Goal: Task Accomplishment & Management: Use online tool/utility

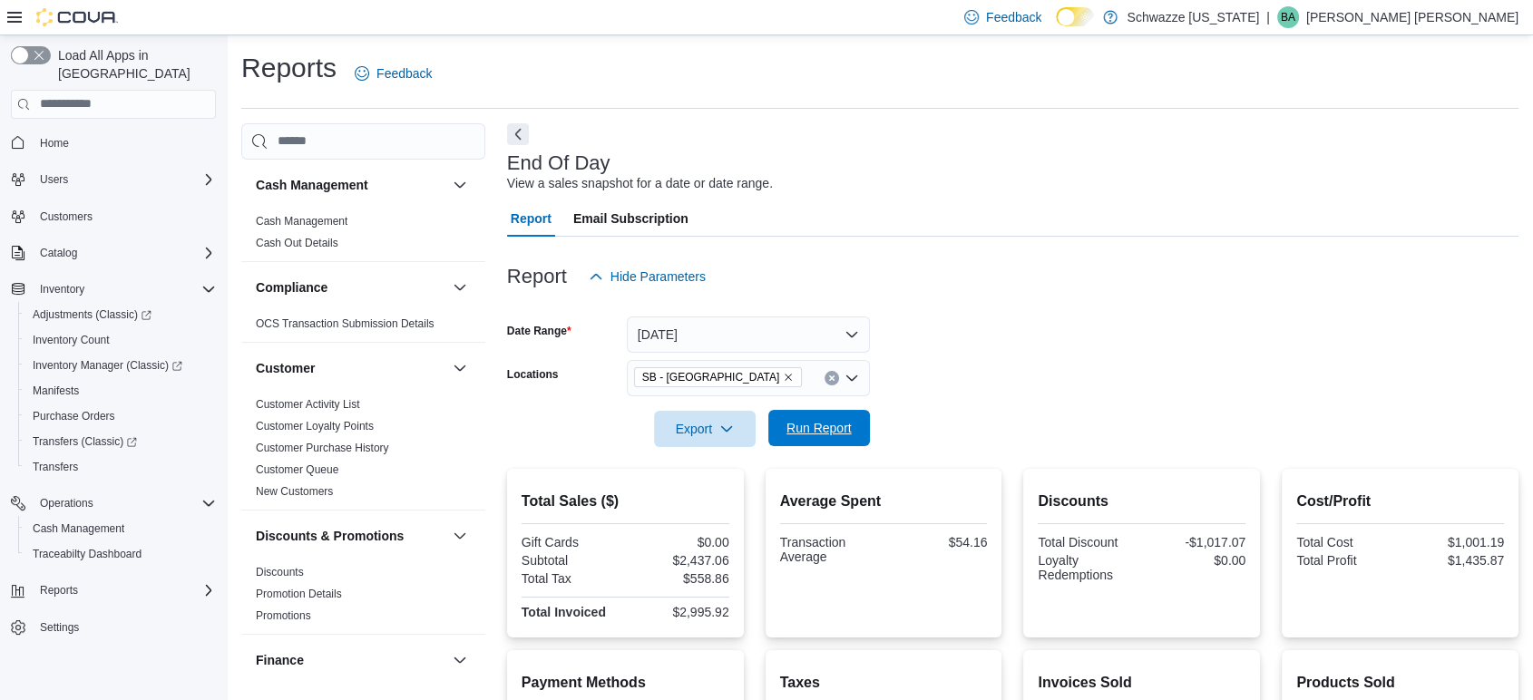
scroll to position [1001, 0]
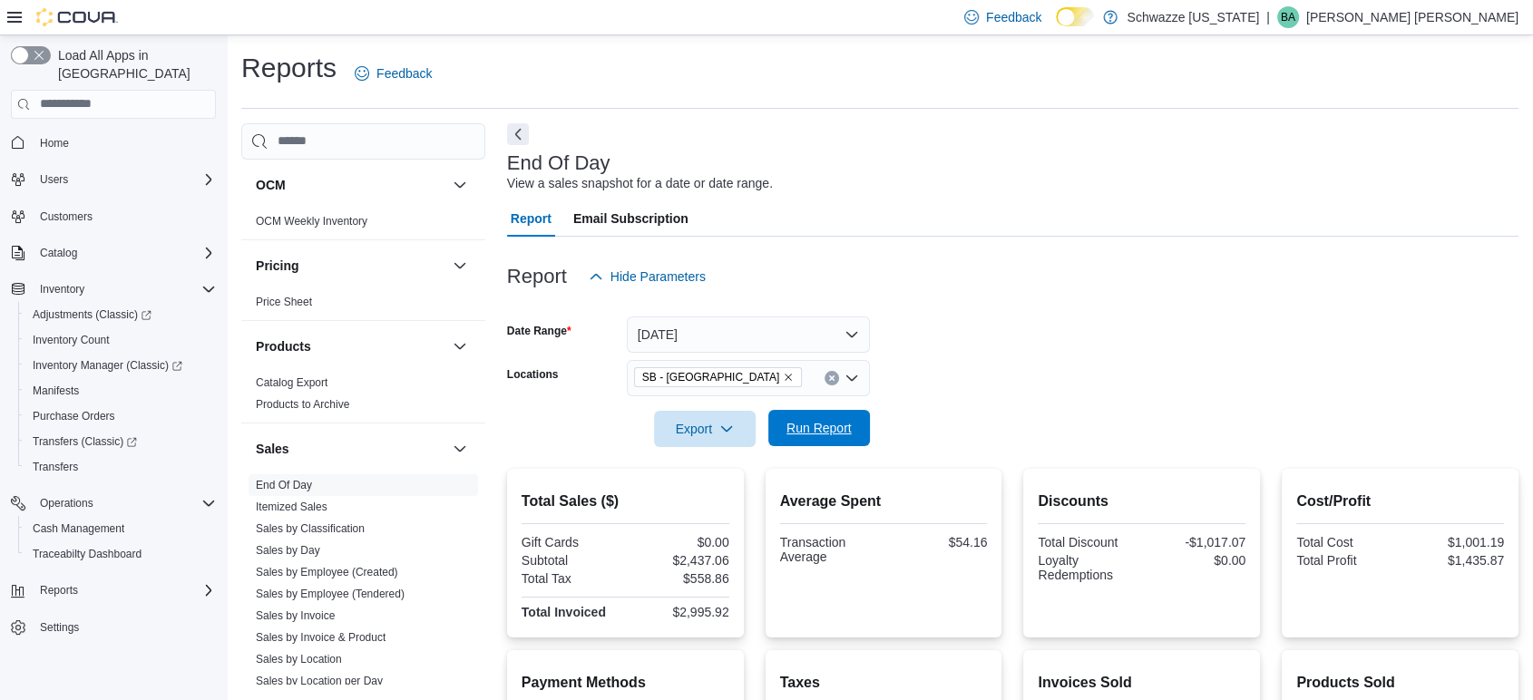
click at [827, 438] on span "Run Report" at bounding box center [819, 428] width 80 height 36
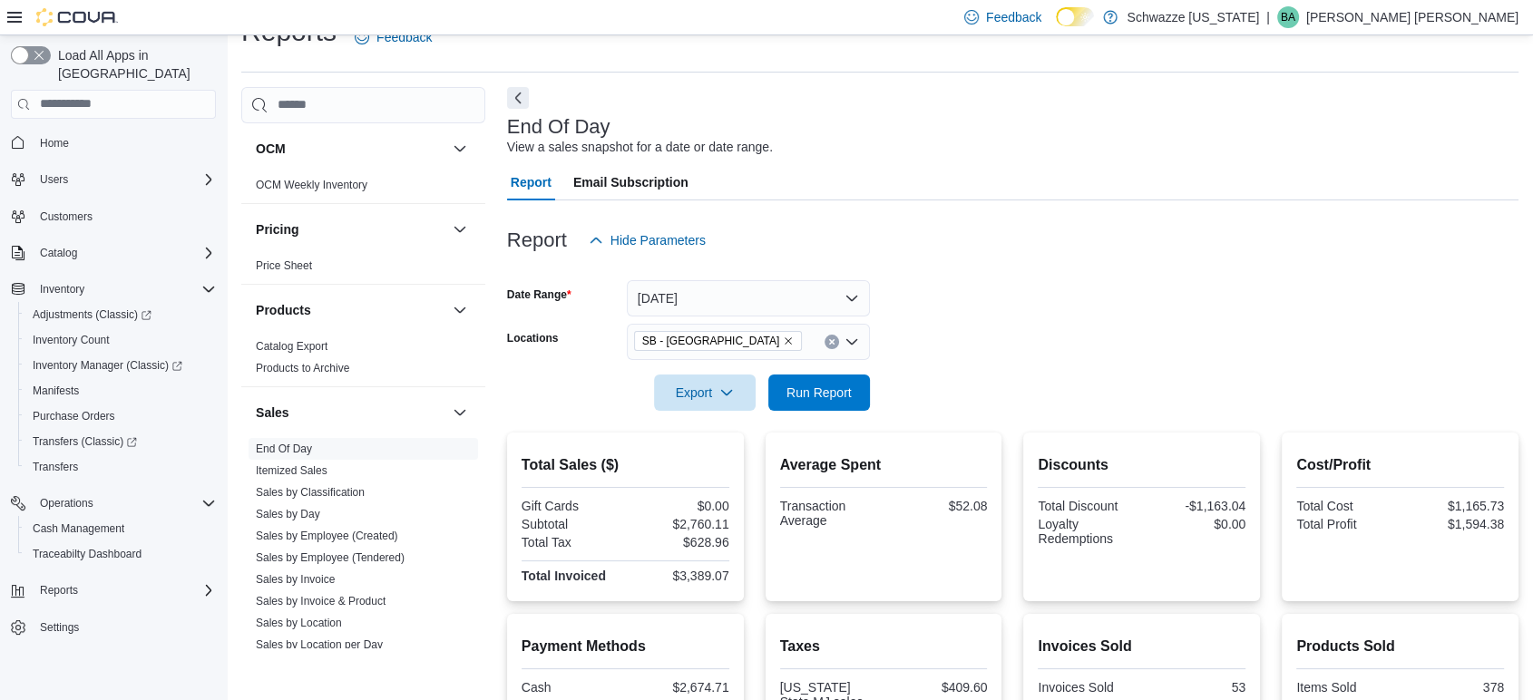
scroll to position [0, 0]
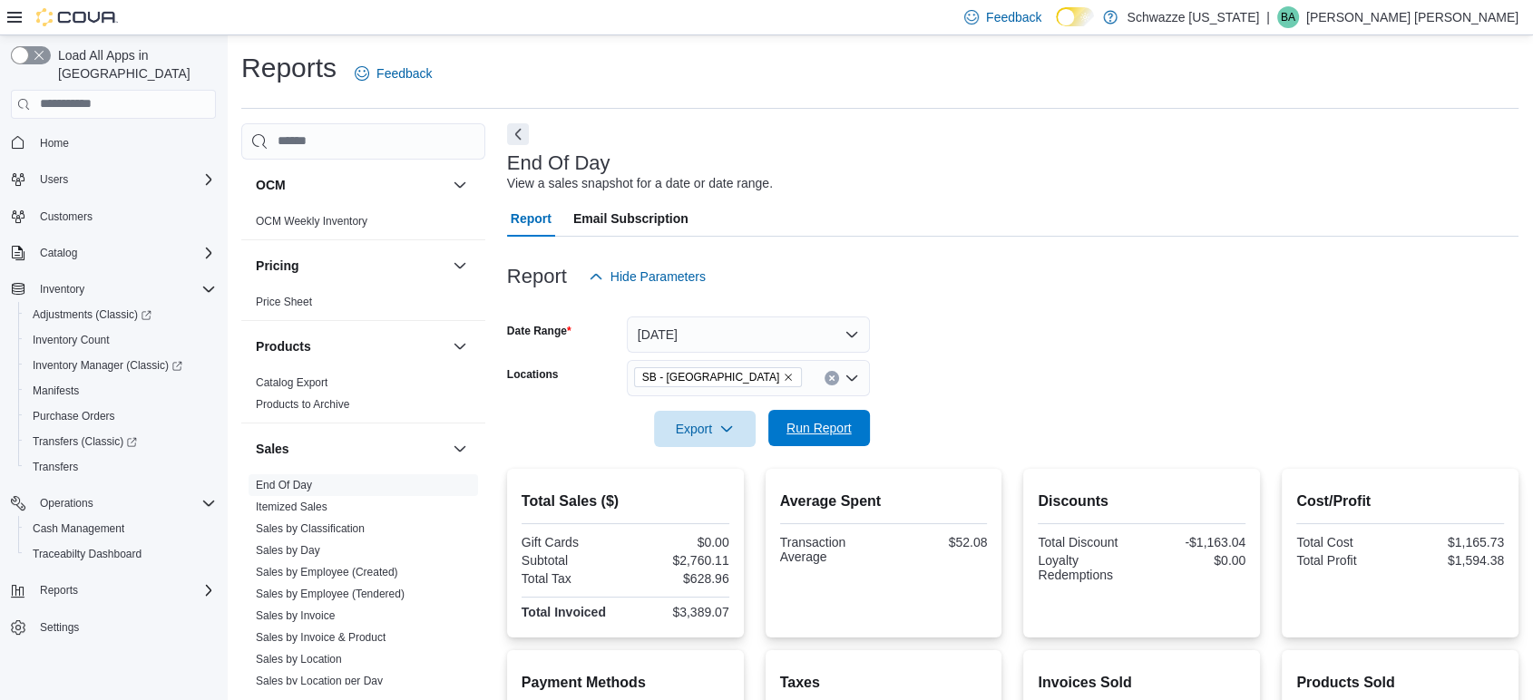
click at [810, 427] on span "Run Report" at bounding box center [819, 428] width 65 height 18
click at [848, 419] on span "Run Report" at bounding box center [819, 428] width 80 height 36
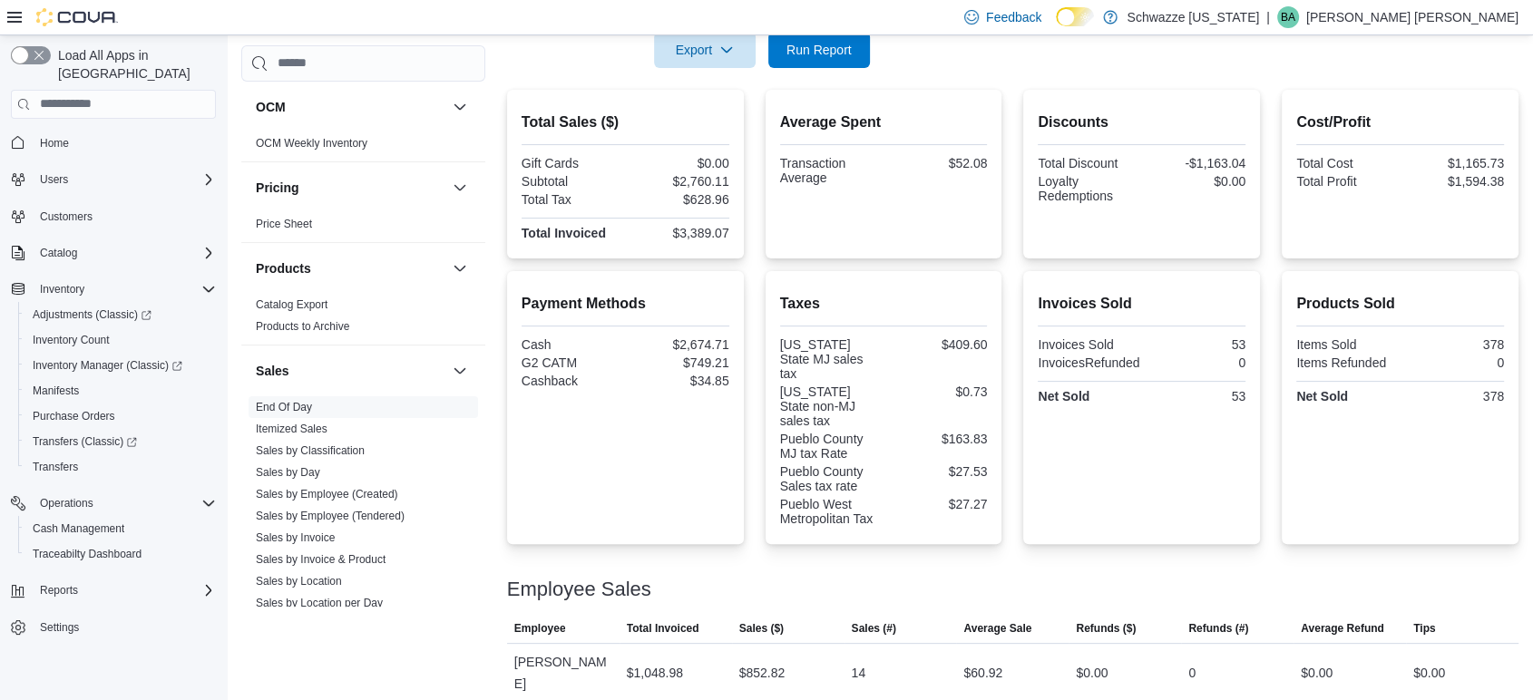
scroll to position [73, 0]
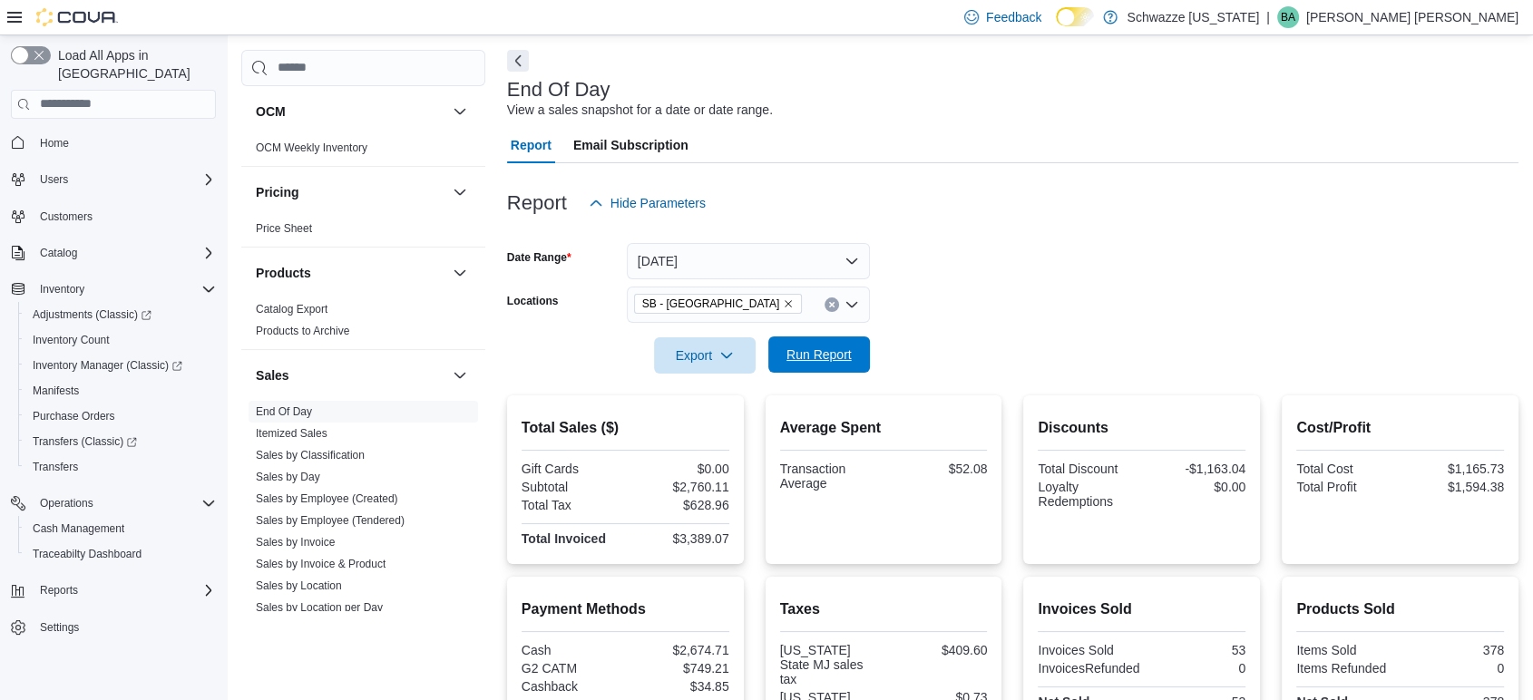
click at [805, 355] on span "Run Report" at bounding box center [819, 355] width 65 height 18
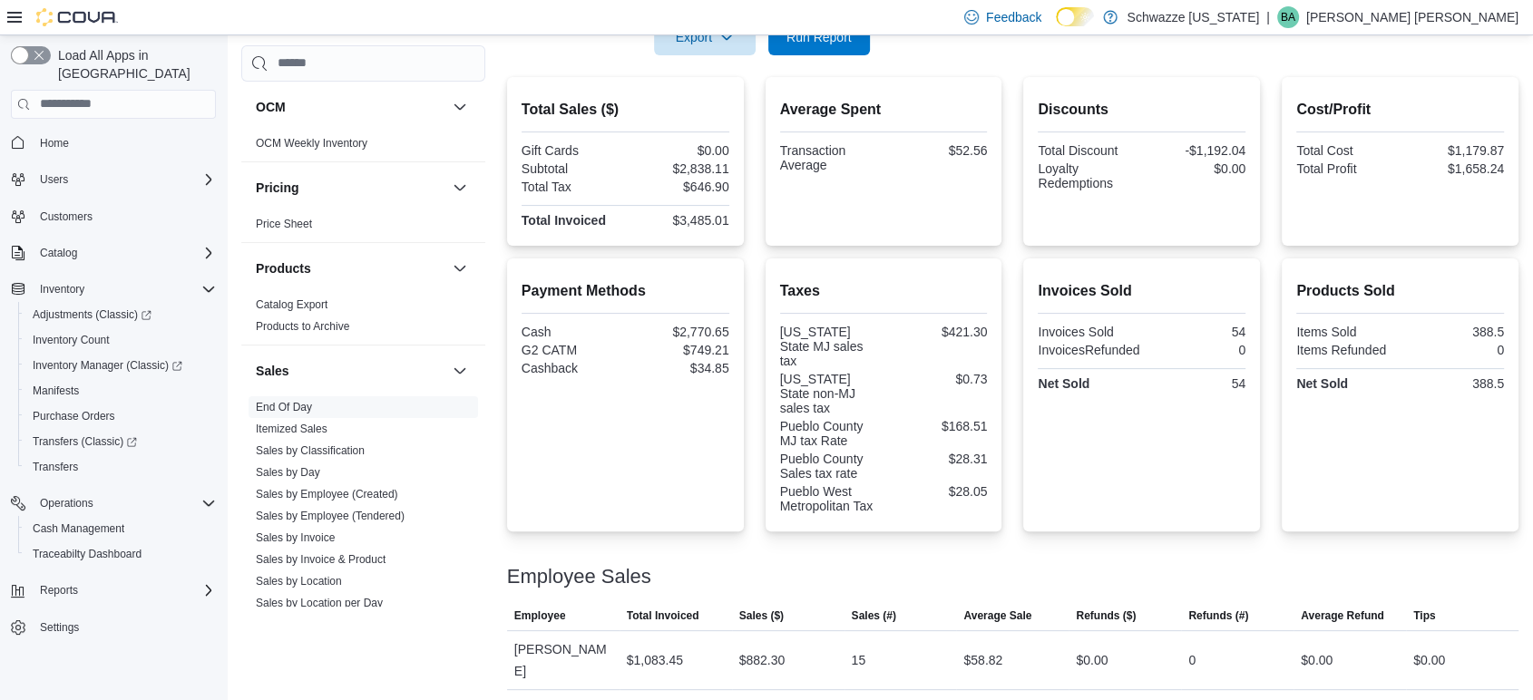
scroll to position [276, 0]
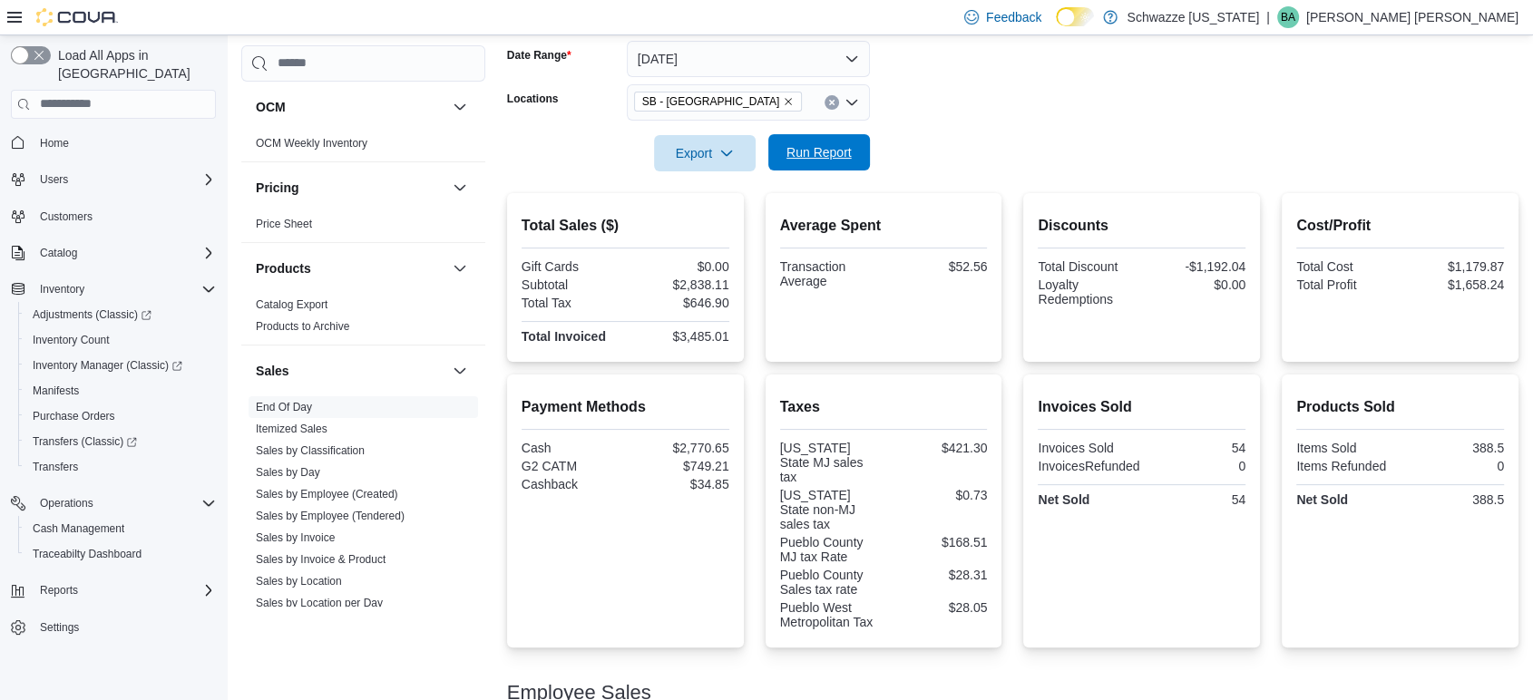
click at [819, 153] on span "Run Report" at bounding box center [819, 152] width 65 height 18
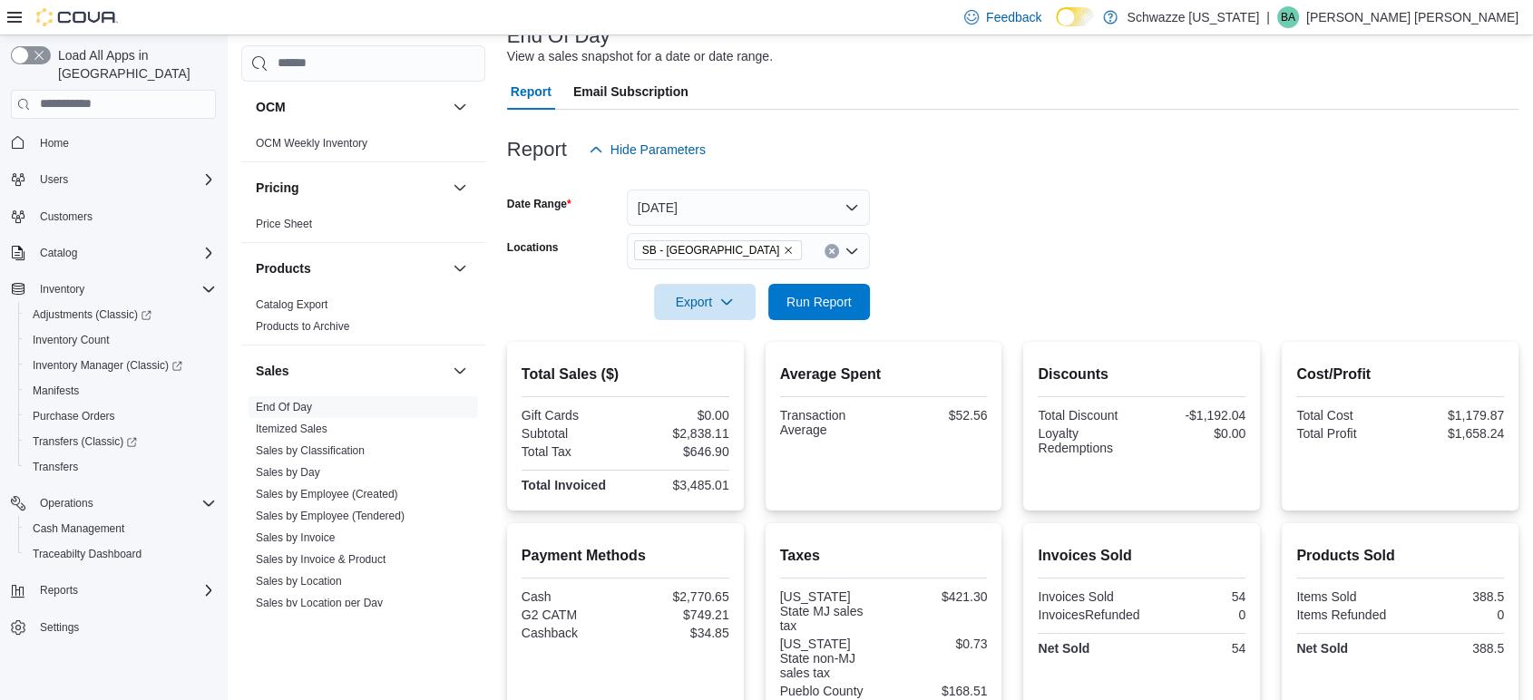
scroll to position [73, 0]
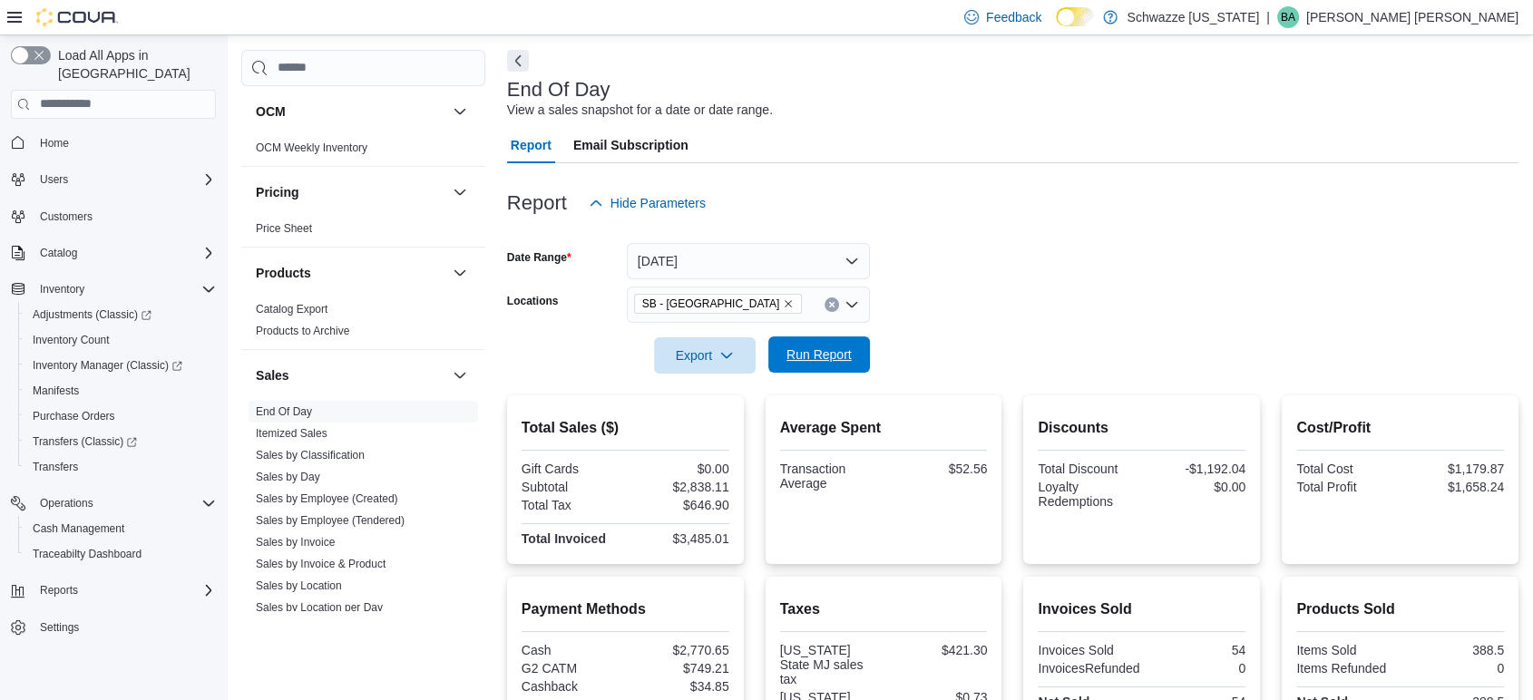
click at [849, 354] on span "Run Report" at bounding box center [819, 355] width 65 height 18
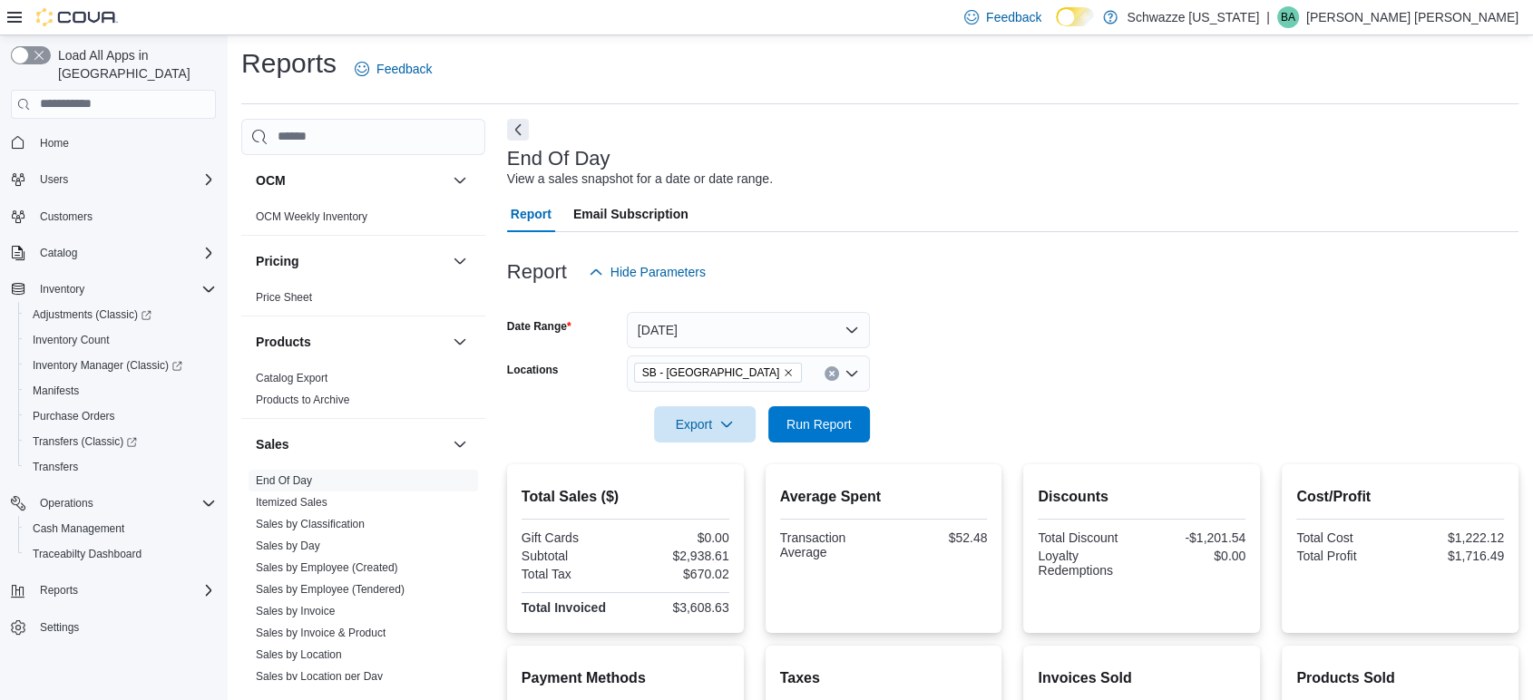
scroll to position [0, 0]
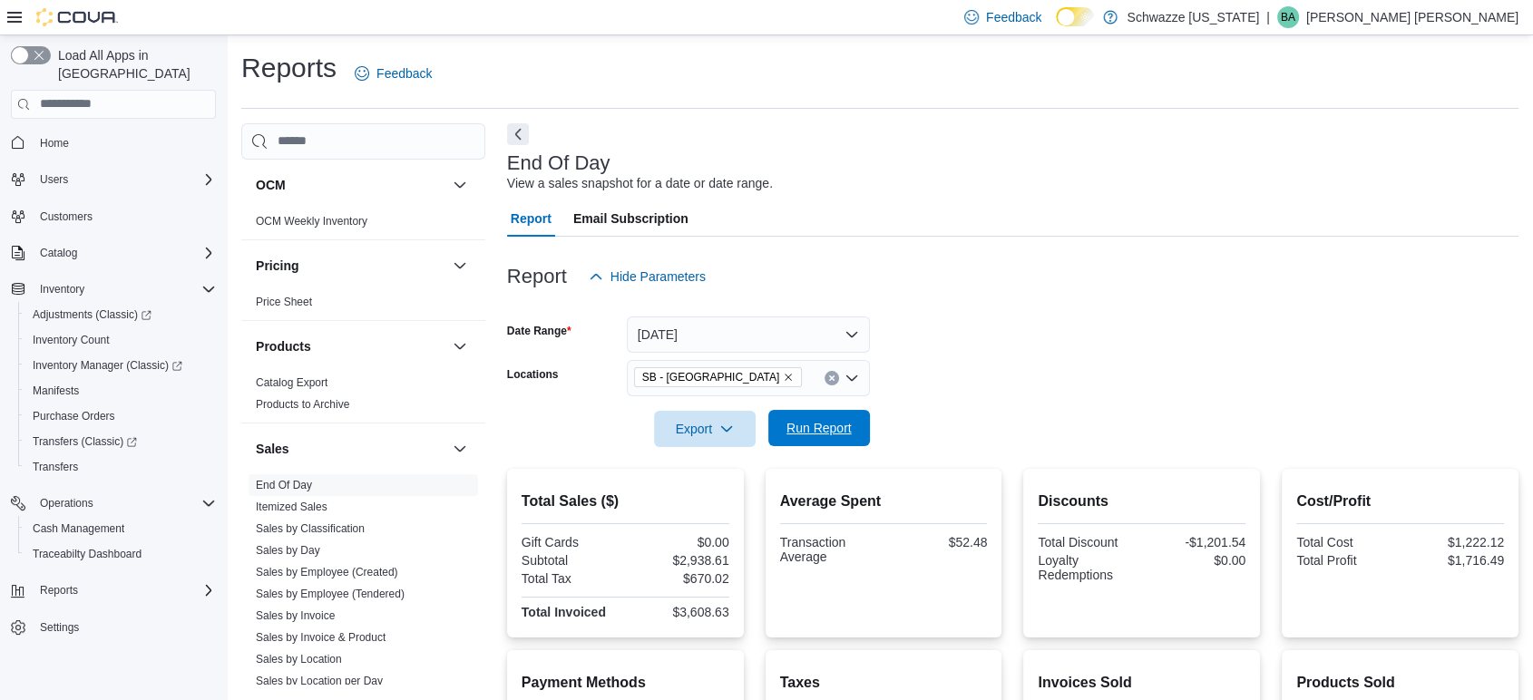
click at [820, 434] on span "Run Report" at bounding box center [819, 428] width 65 height 18
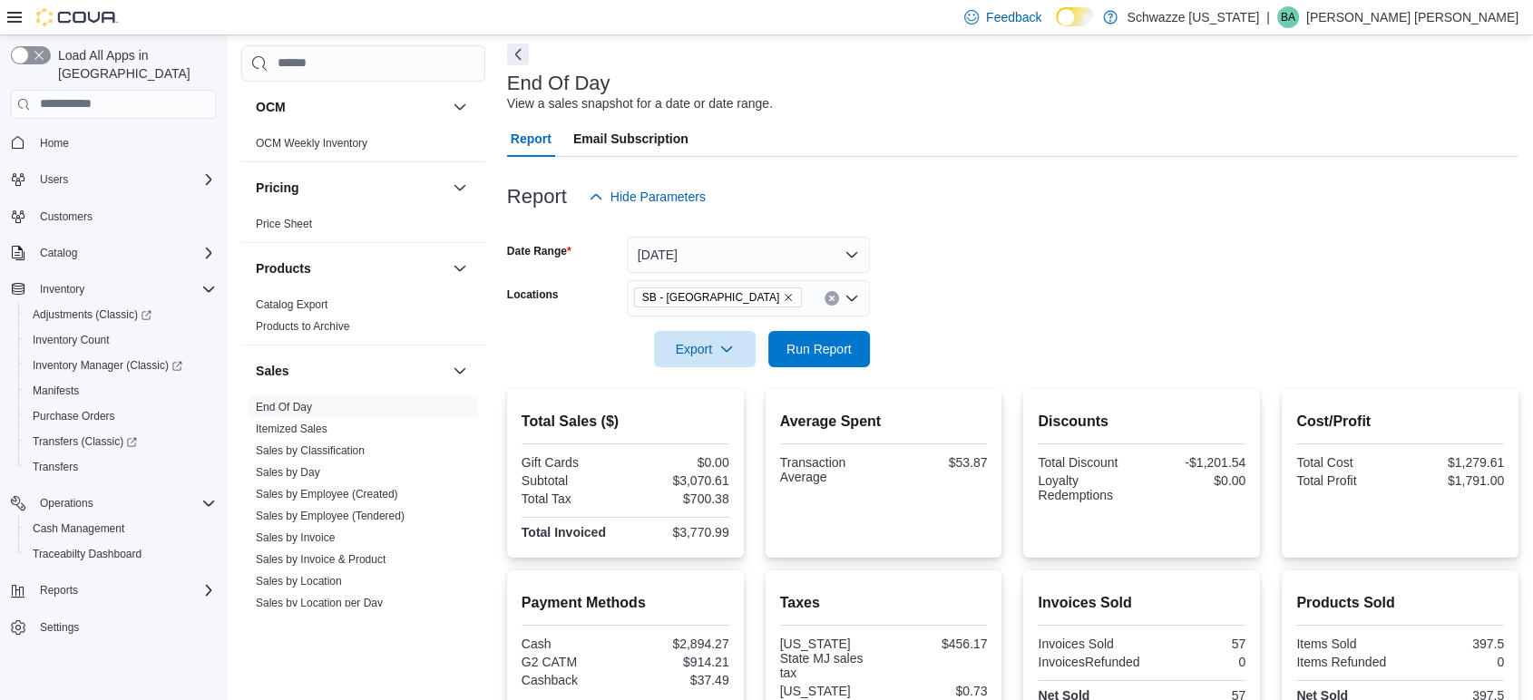
scroll to position [73, 0]
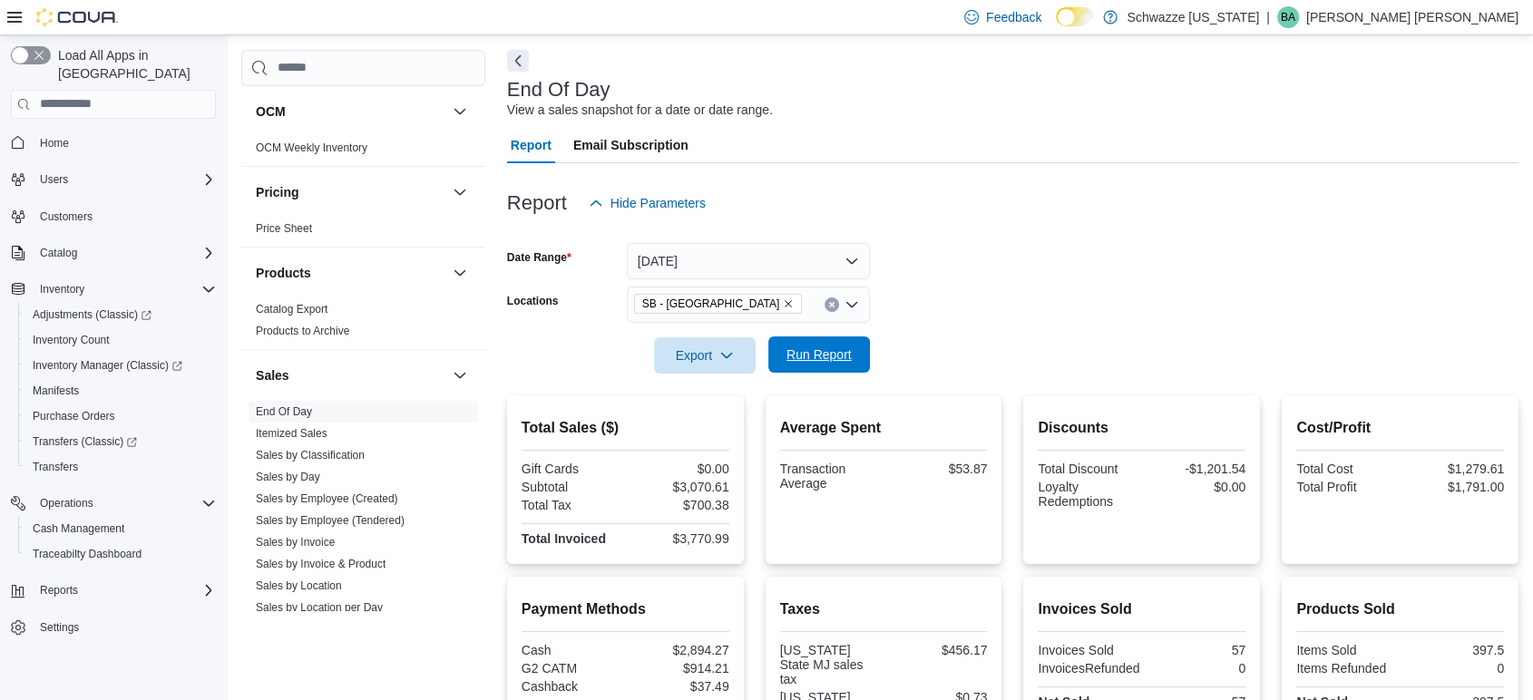
click at [849, 346] on span "Run Report" at bounding box center [819, 355] width 65 height 18
click at [847, 349] on span "Run Report" at bounding box center [819, 355] width 65 height 18
click at [789, 354] on span "Run Report" at bounding box center [819, 355] width 65 height 18
click at [822, 368] on span "Run Report" at bounding box center [819, 355] width 80 height 36
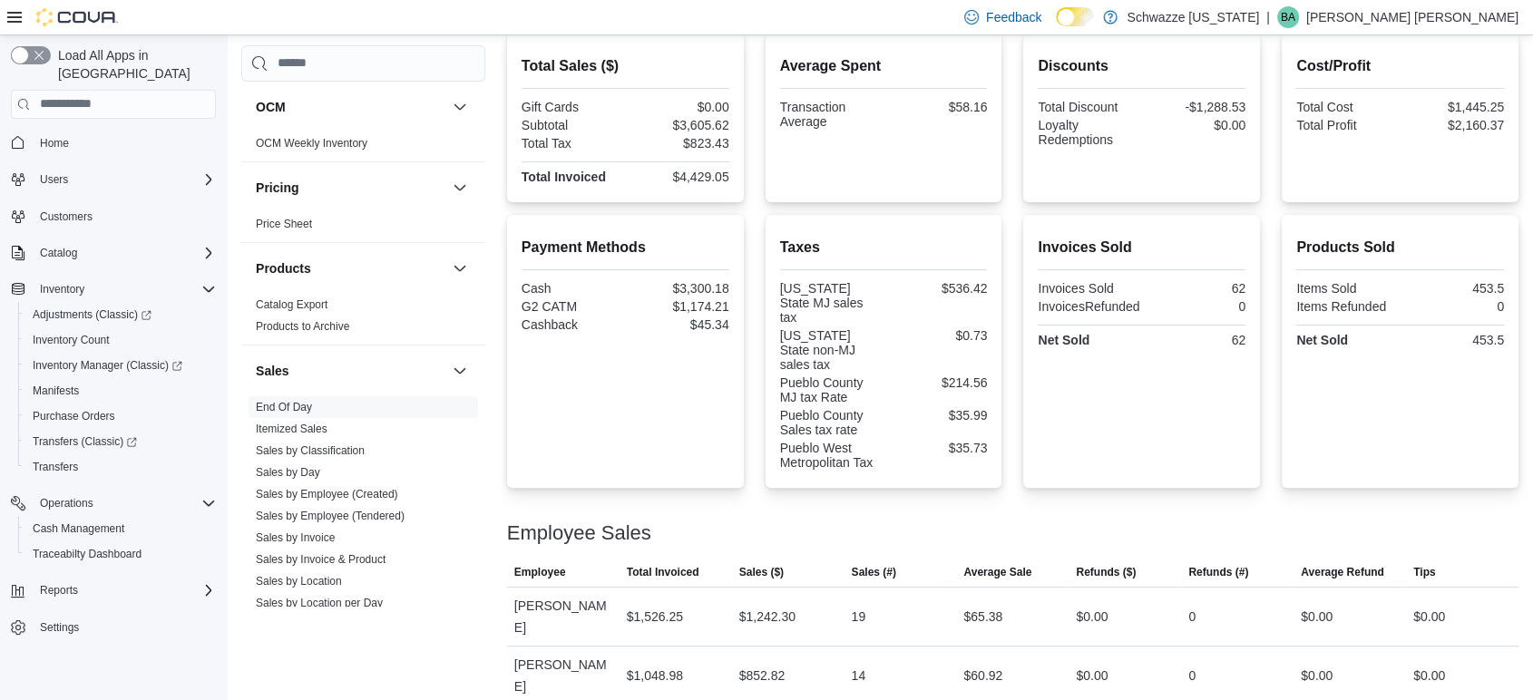
scroll to position [477, 0]
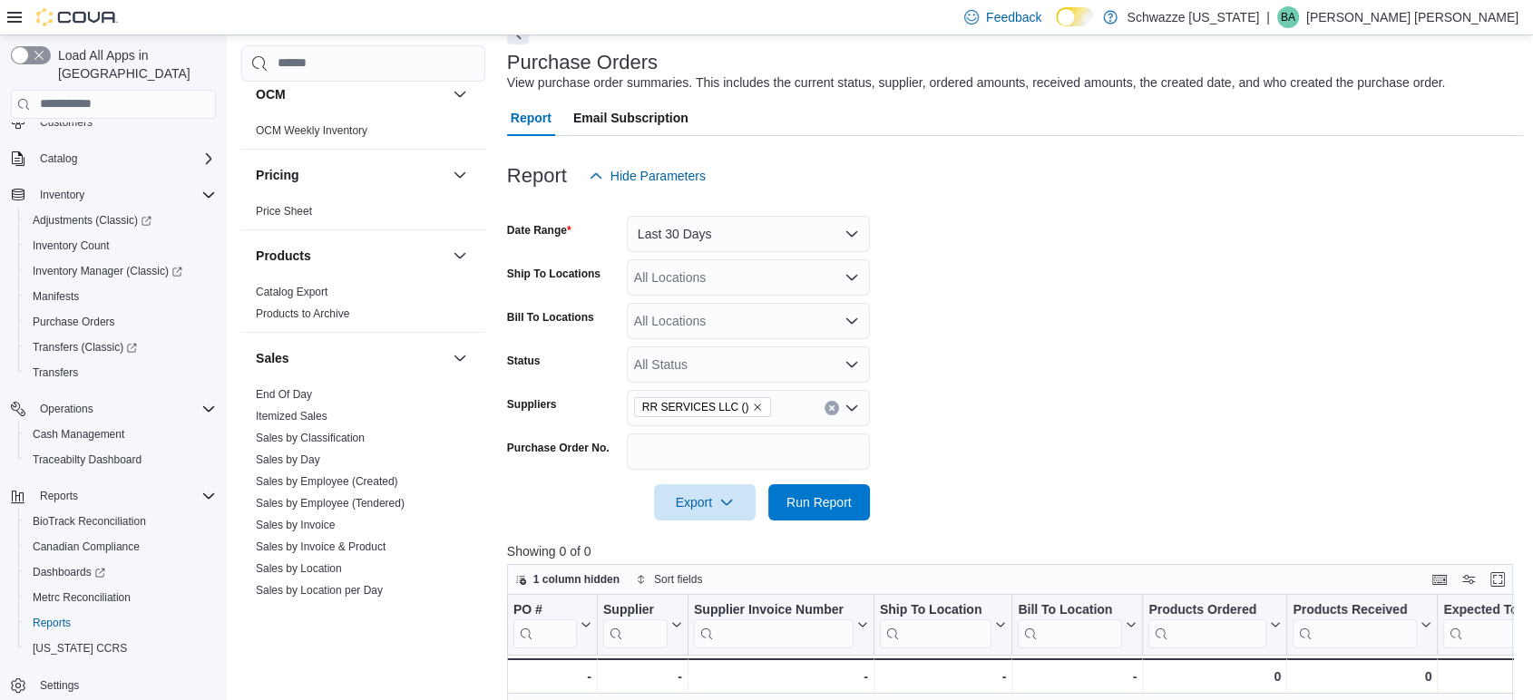
scroll to position [1209, 0]
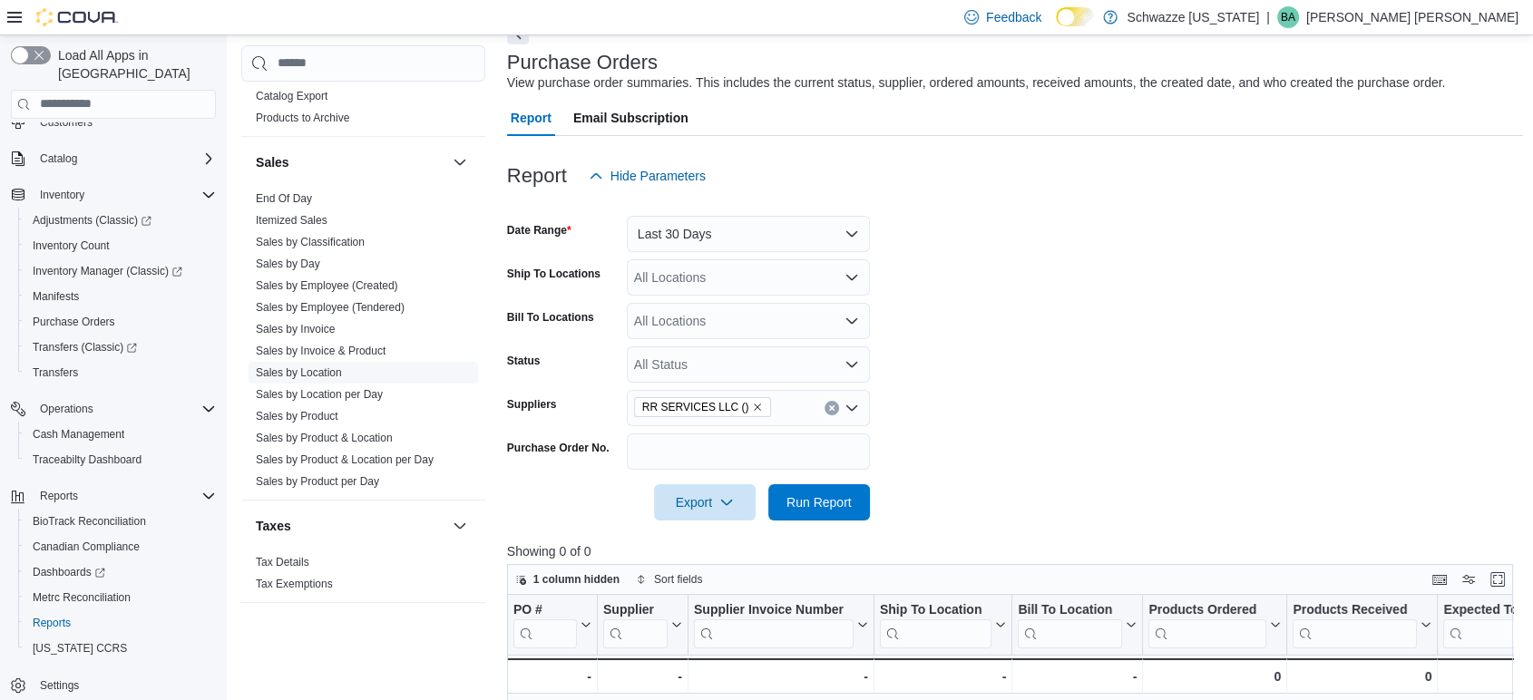
click at [305, 368] on link "Sales by Location" at bounding box center [299, 373] width 86 height 13
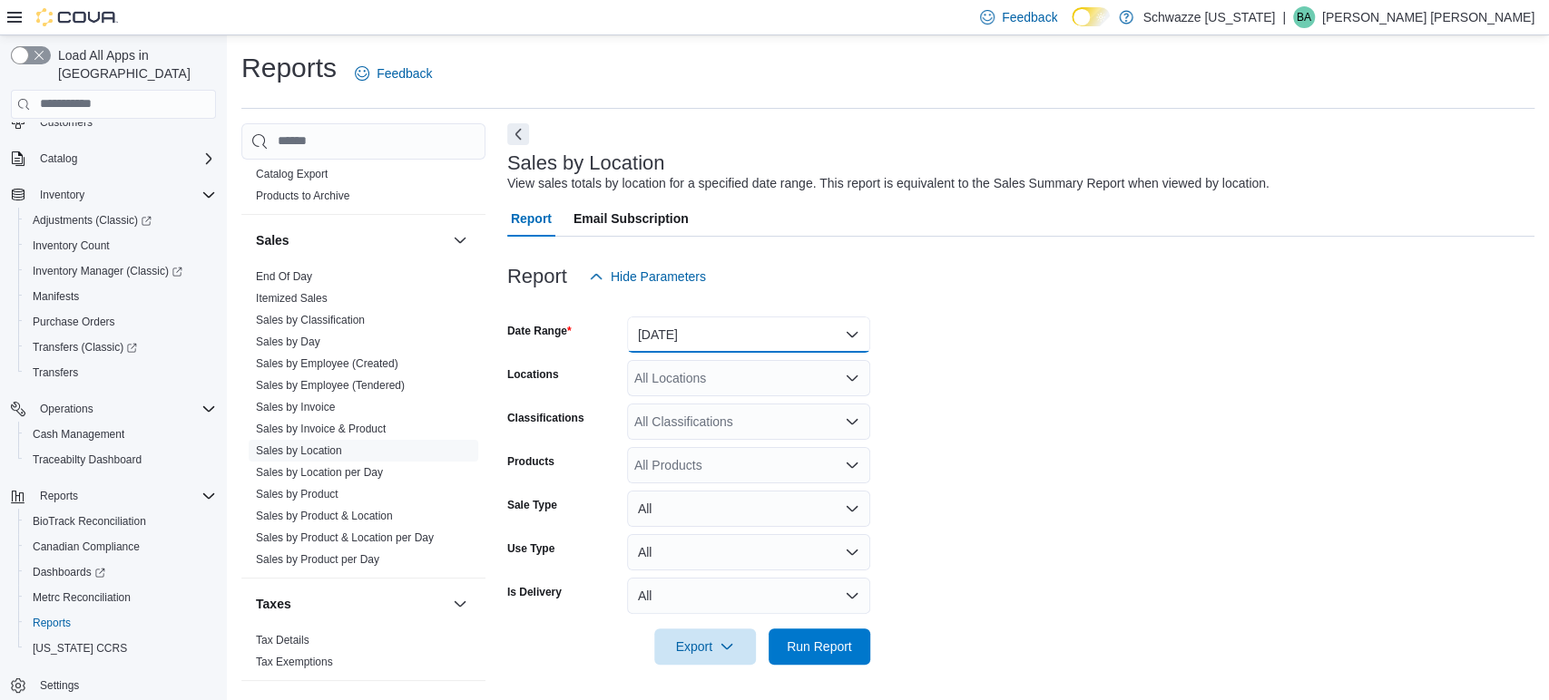
click at [777, 332] on button "Yesterday" at bounding box center [748, 335] width 243 height 36
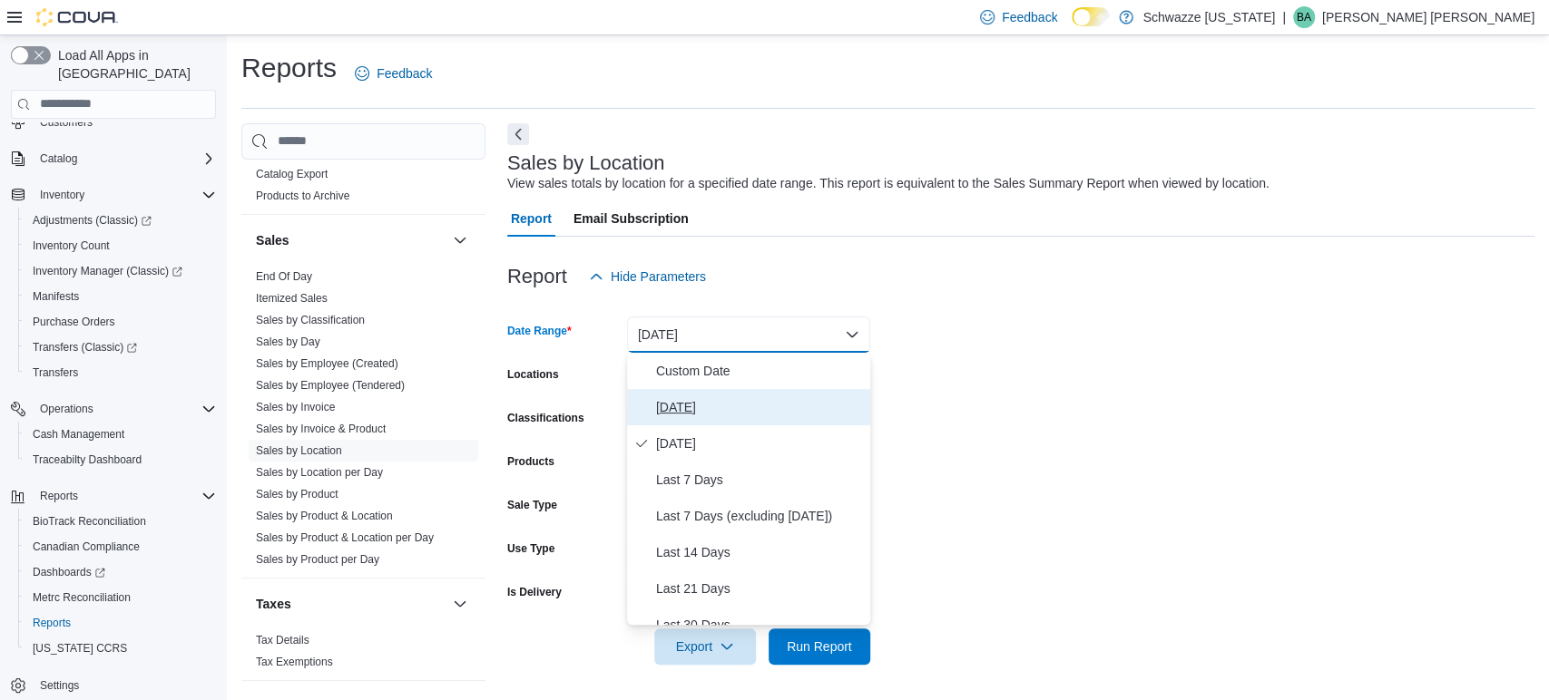
click at [690, 417] on span "[DATE]" at bounding box center [759, 407] width 207 height 22
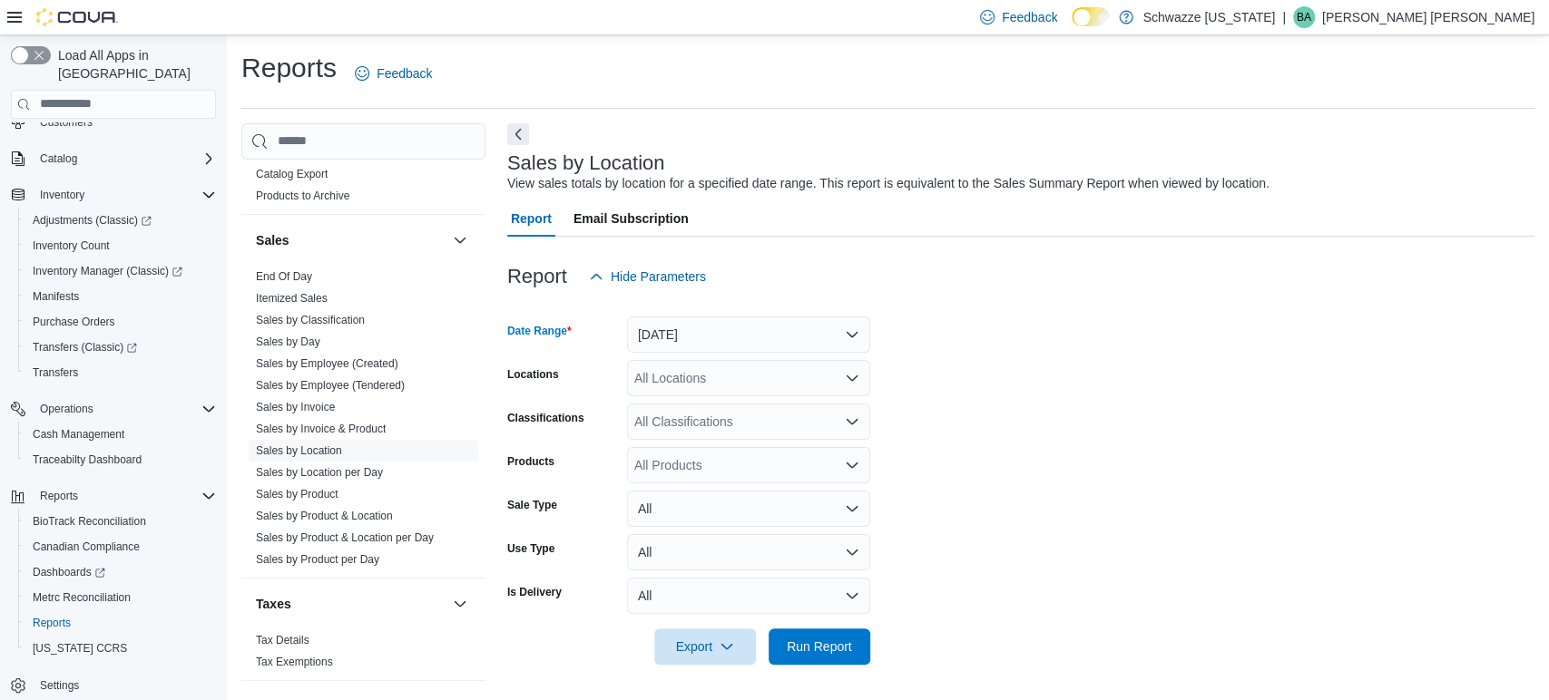
click at [690, 361] on div "All Locations" at bounding box center [748, 378] width 243 height 36
type input "***"
click at [788, 377] on div "***" at bounding box center [748, 378] width 243 height 36
click at [757, 409] on span "SB - [GEOGRAPHIC_DATA]" at bounding box center [764, 409] width 161 height 18
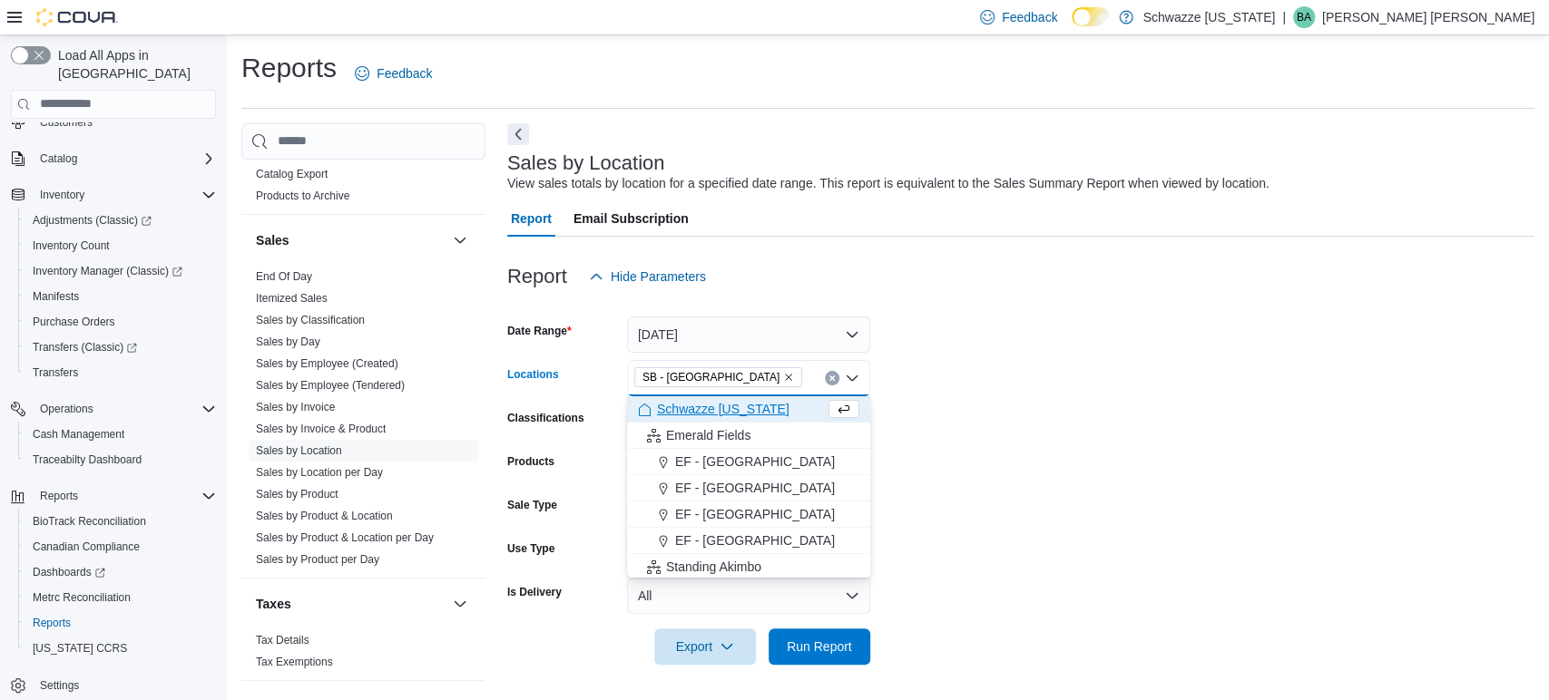
click at [939, 406] on form "Date Range Today Locations SB - Pueblo West Combo box. Selected. SB - Pueblo We…" at bounding box center [1020, 480] width 1027 height 370
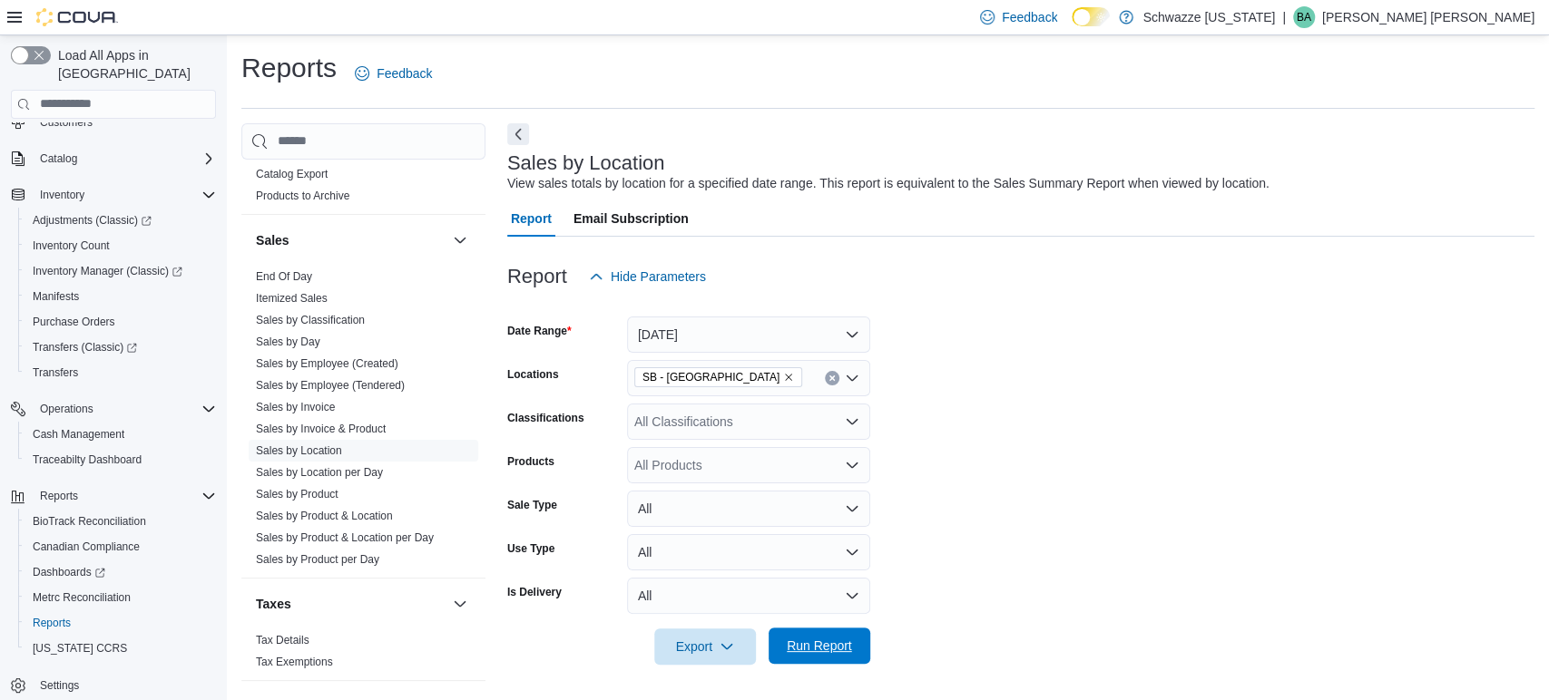
click at [828, 640] on span "Run Report" at bounding box center [819, 646] width 65 height 18
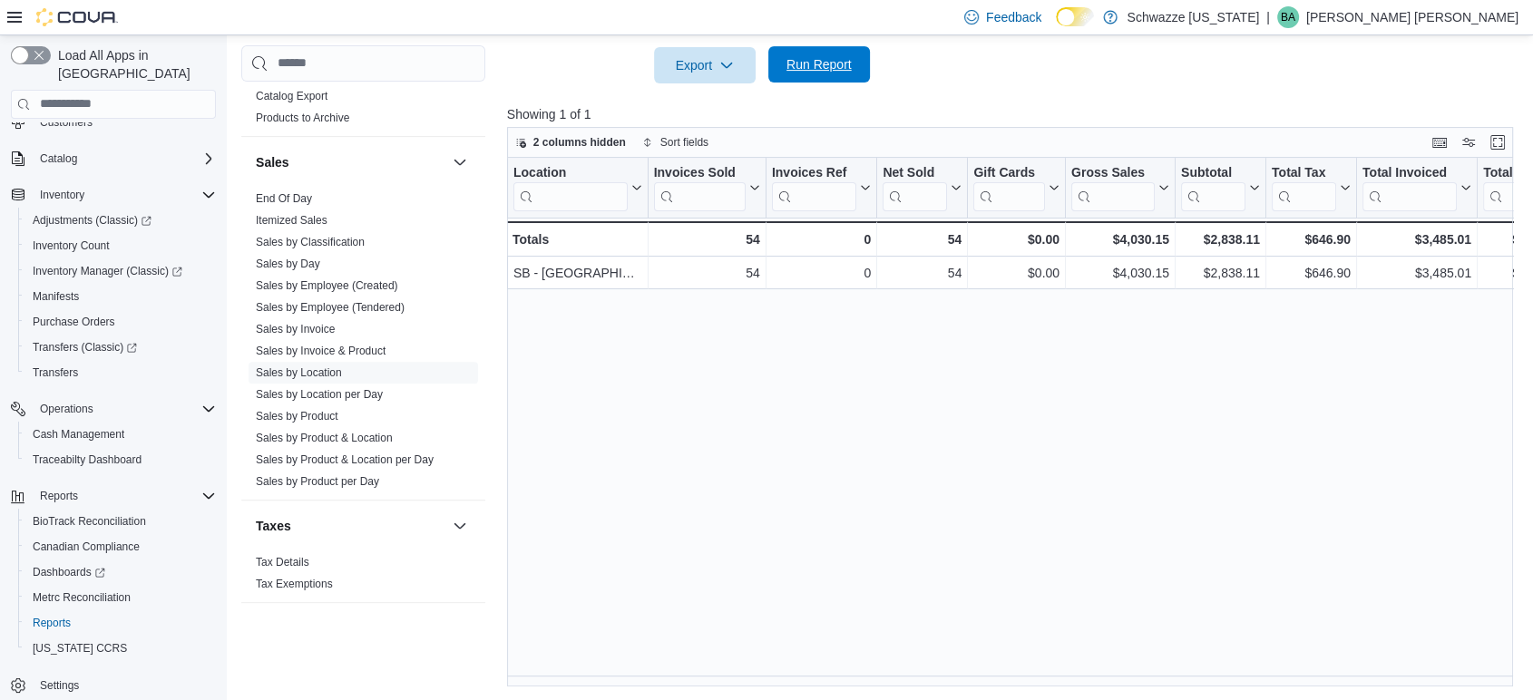
click at [817, 59] on span "Run Report" at bounding box center [819, 64] width 65 height 18
